Goal: Transaction & Acquisition: Purchase product/service

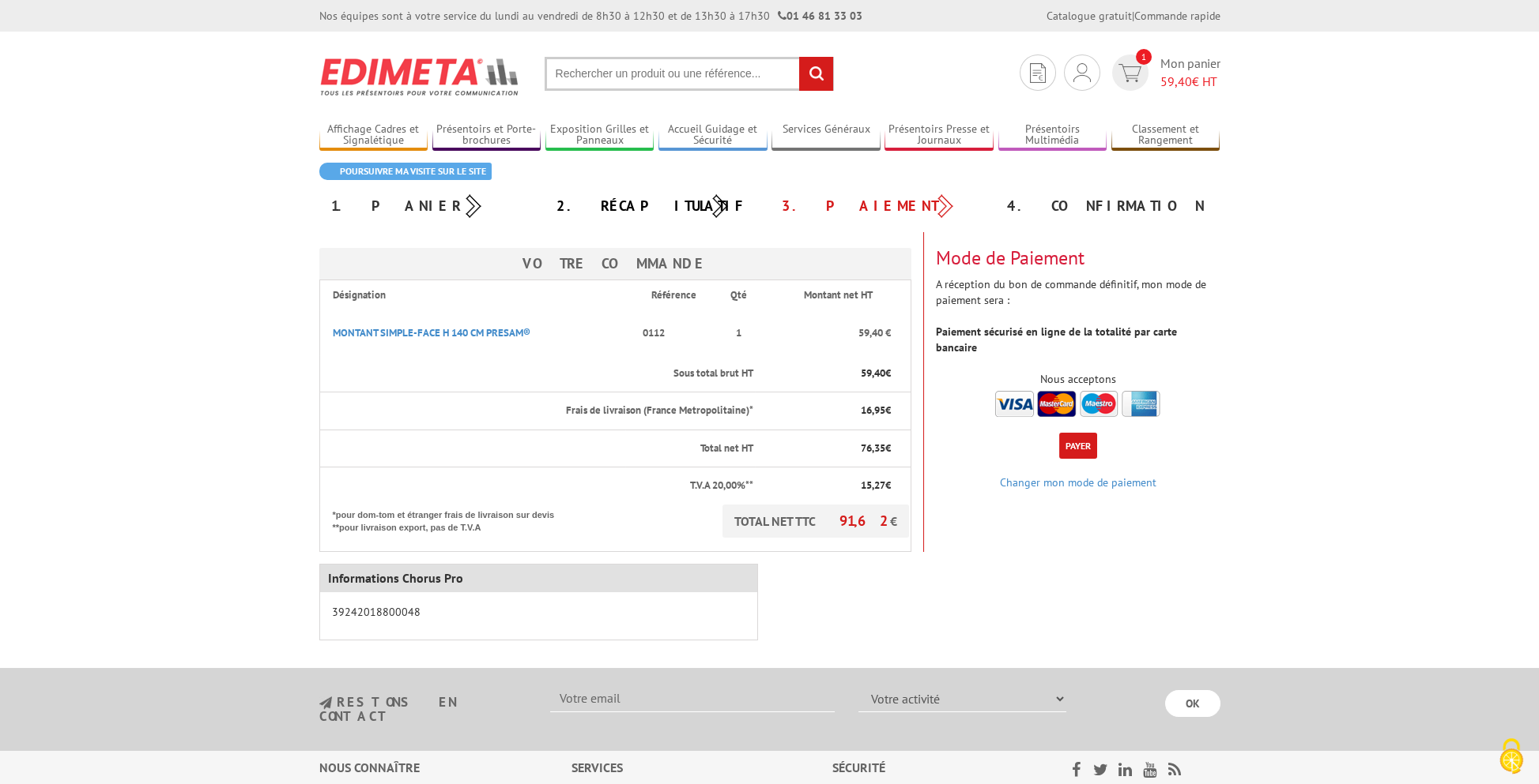
click at [1215, 512] on div "Votre Commande Désignation Référence Qté Montant net HT MONTANT SIMPLE-FACE H 1…" at bounding box center [770, 392] width 925 height 320
click at [1224, 645] on div "Informations Chorus Pro 39242018800048" at bounding box center [770, 604] width 925 height 105
click at [1174, 73] on span "59,40" at bounding box center [1175, 81] width 32 height 16
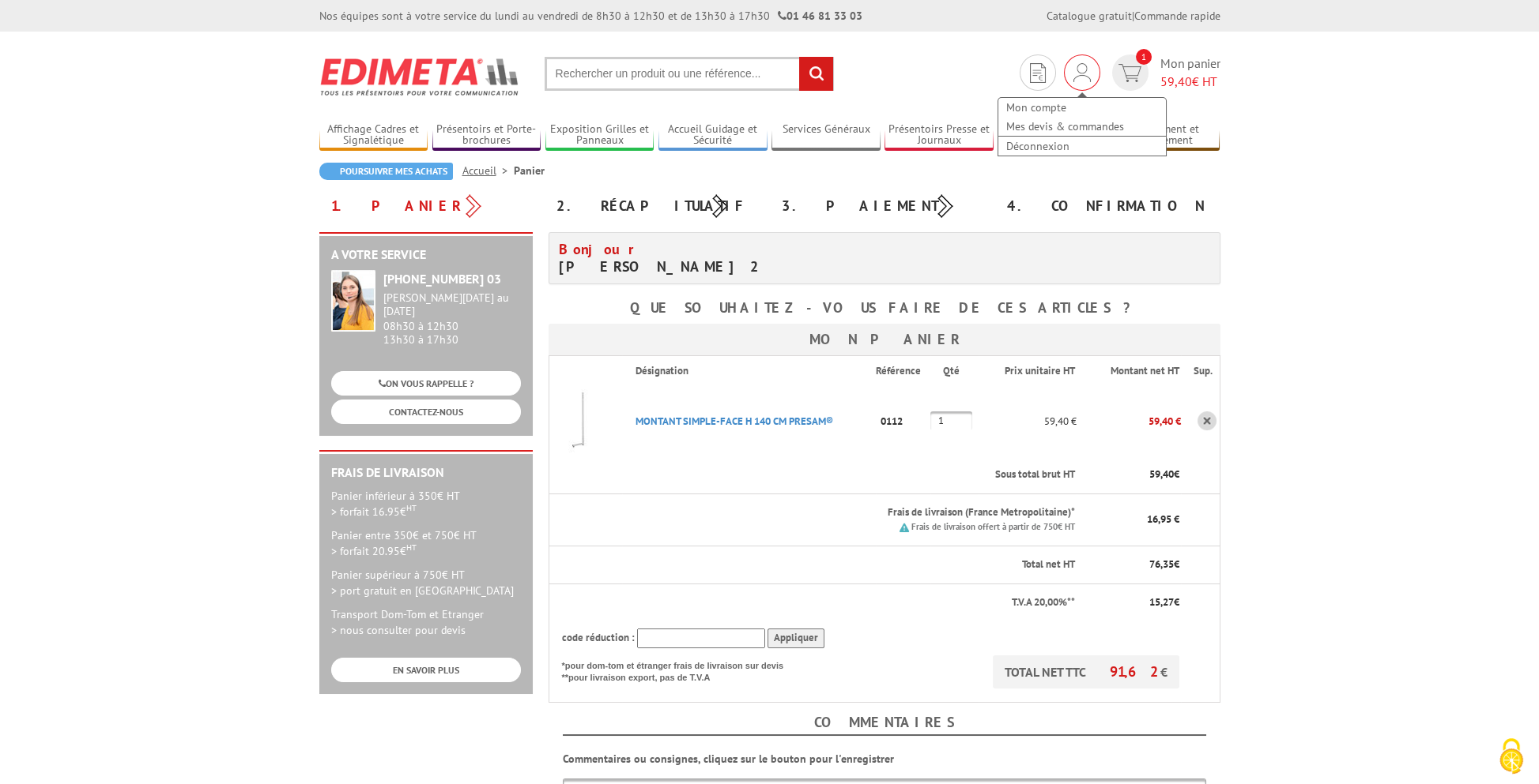
click at [1079, 71] on img at bounding box center [1082, 72] width 18 height 19
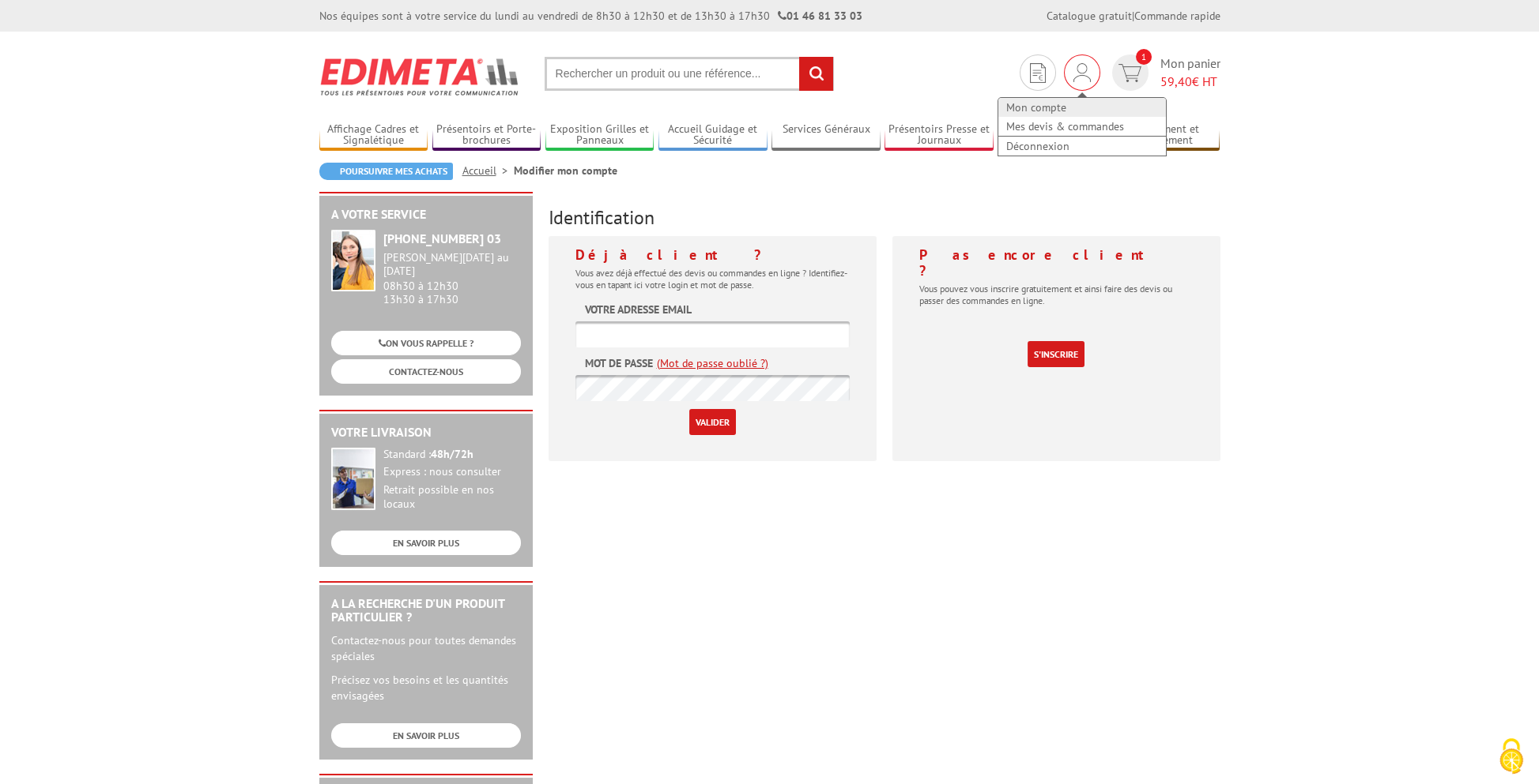
click at [1048, 110] on link "Mon compte" at bounding box center [1082, 107] width 168 height 19
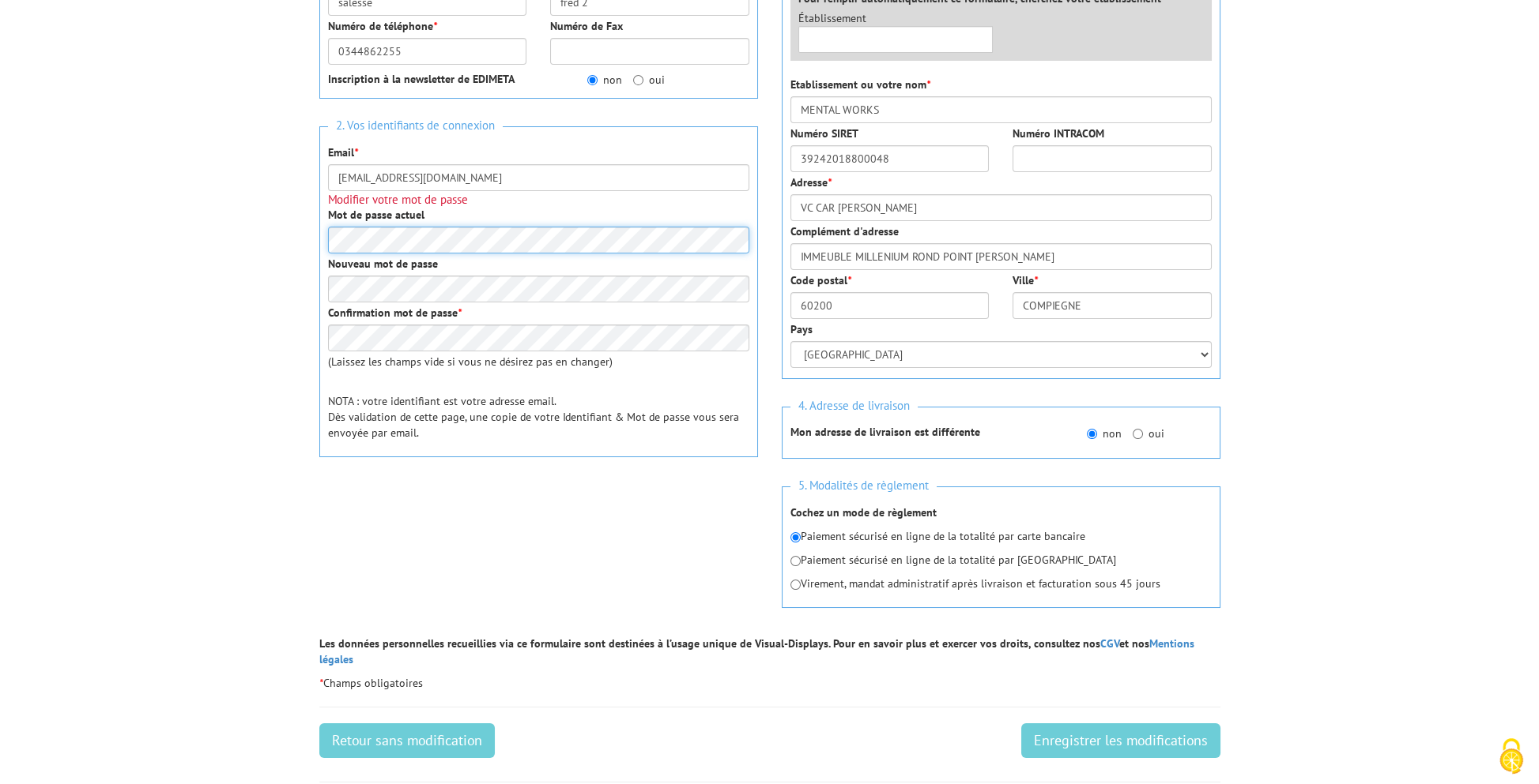
scroll to position [395, 0]
